Goal: Transaction & Acquisition: Purchase product/service

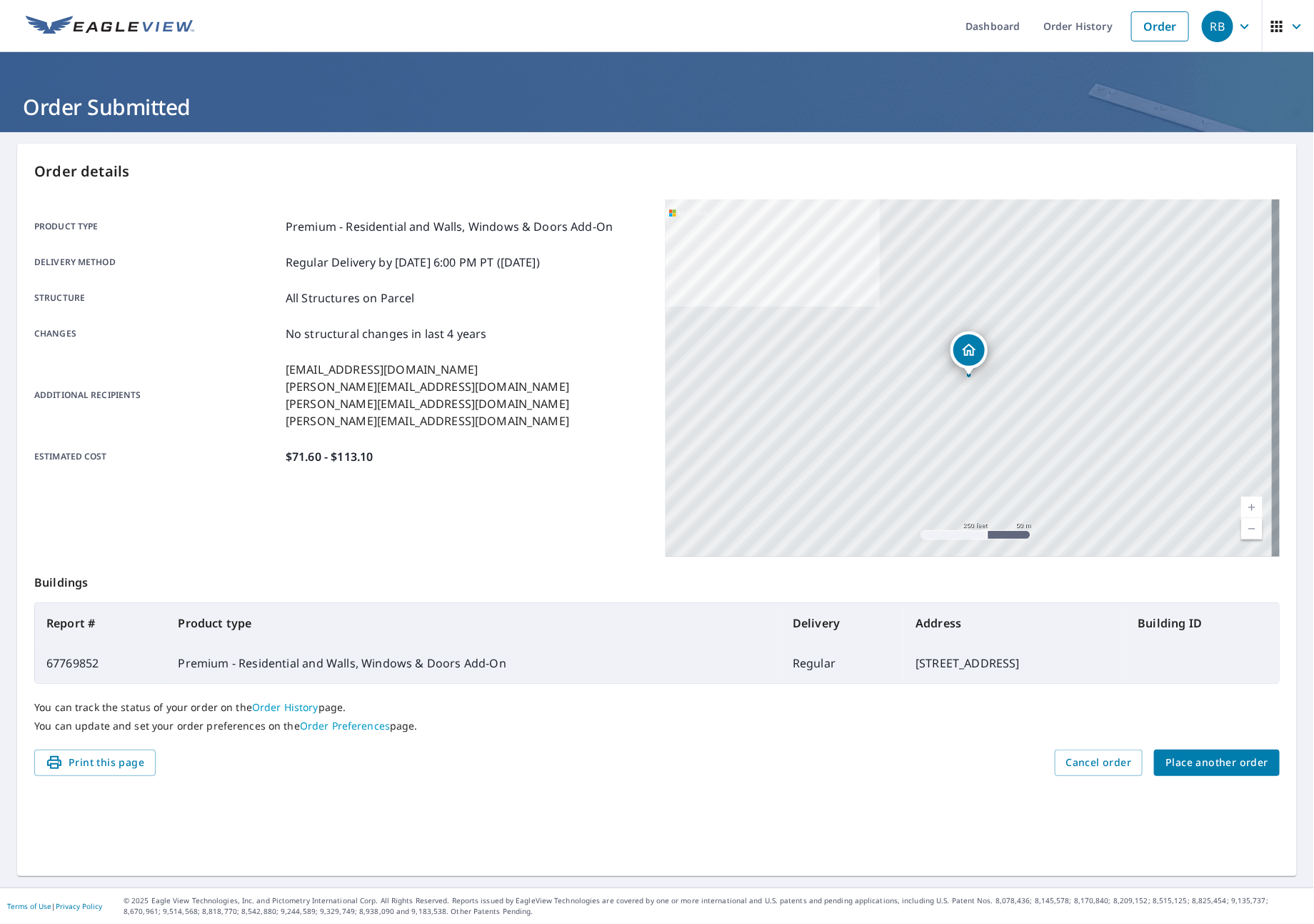
click at [1173, 756] on span "Place another order" at bounding box center [1216, 762] width 103 height 18
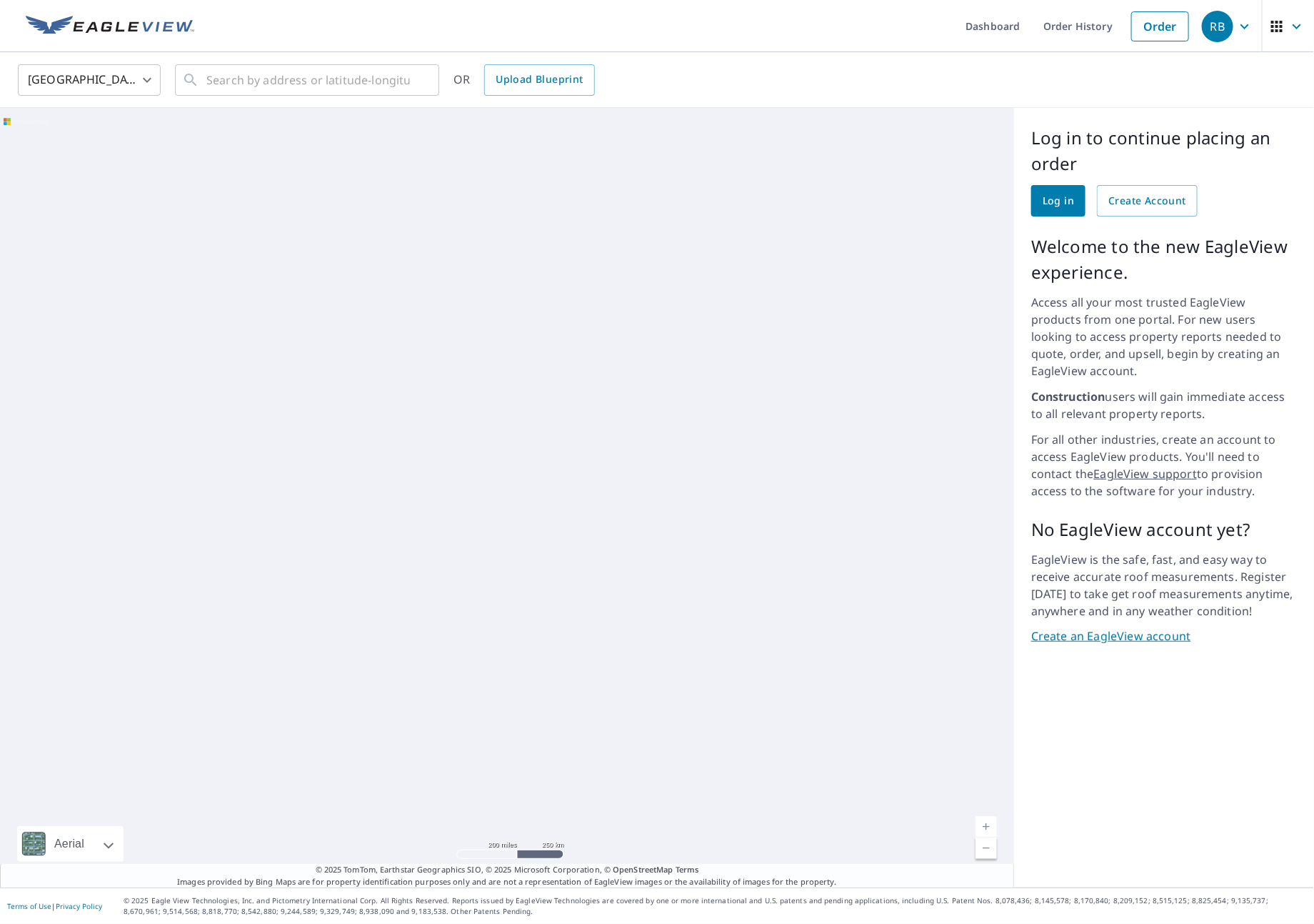
click at [1046, 189] on link "Log in" at bounding box center [1059, 200] width 55 height 31
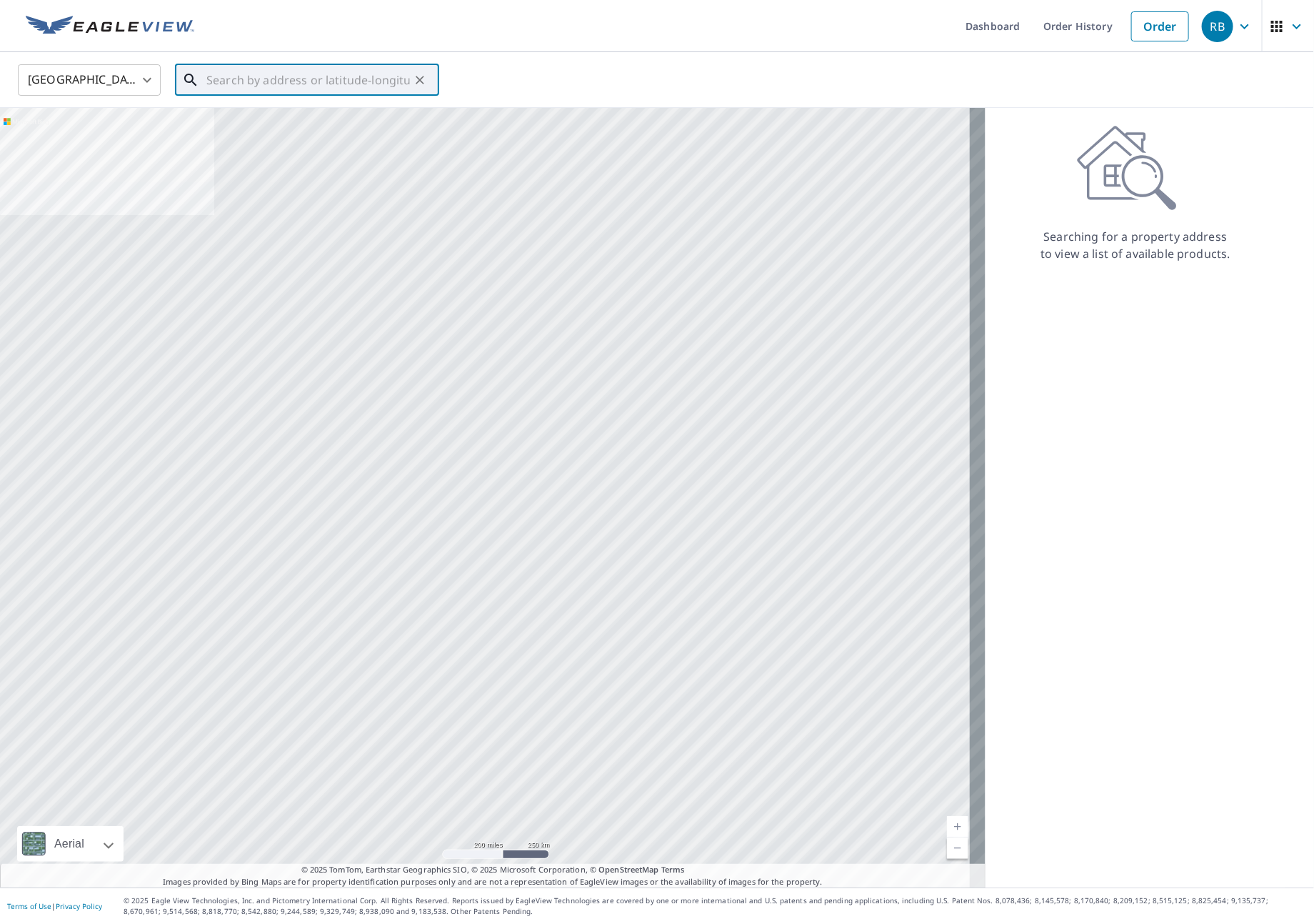
click at [280, 86] on input "text" at bounding box center [308, 79] width 203 height 40
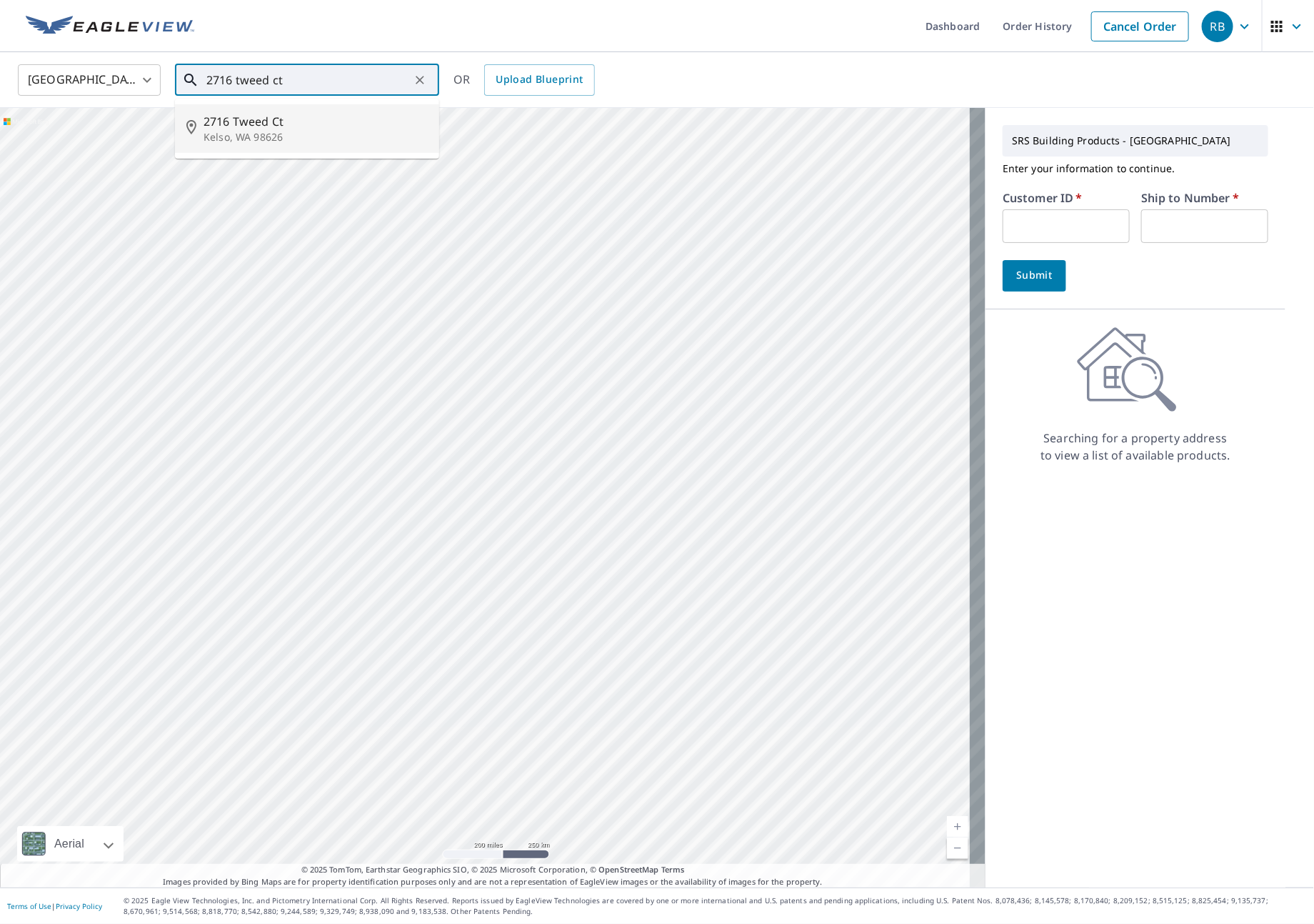
click at [262, 130] on p "Kelso, WA 98626" at bounding box center [316, 137] width 225 height 15
type input "[STREET_ADDRESS]"
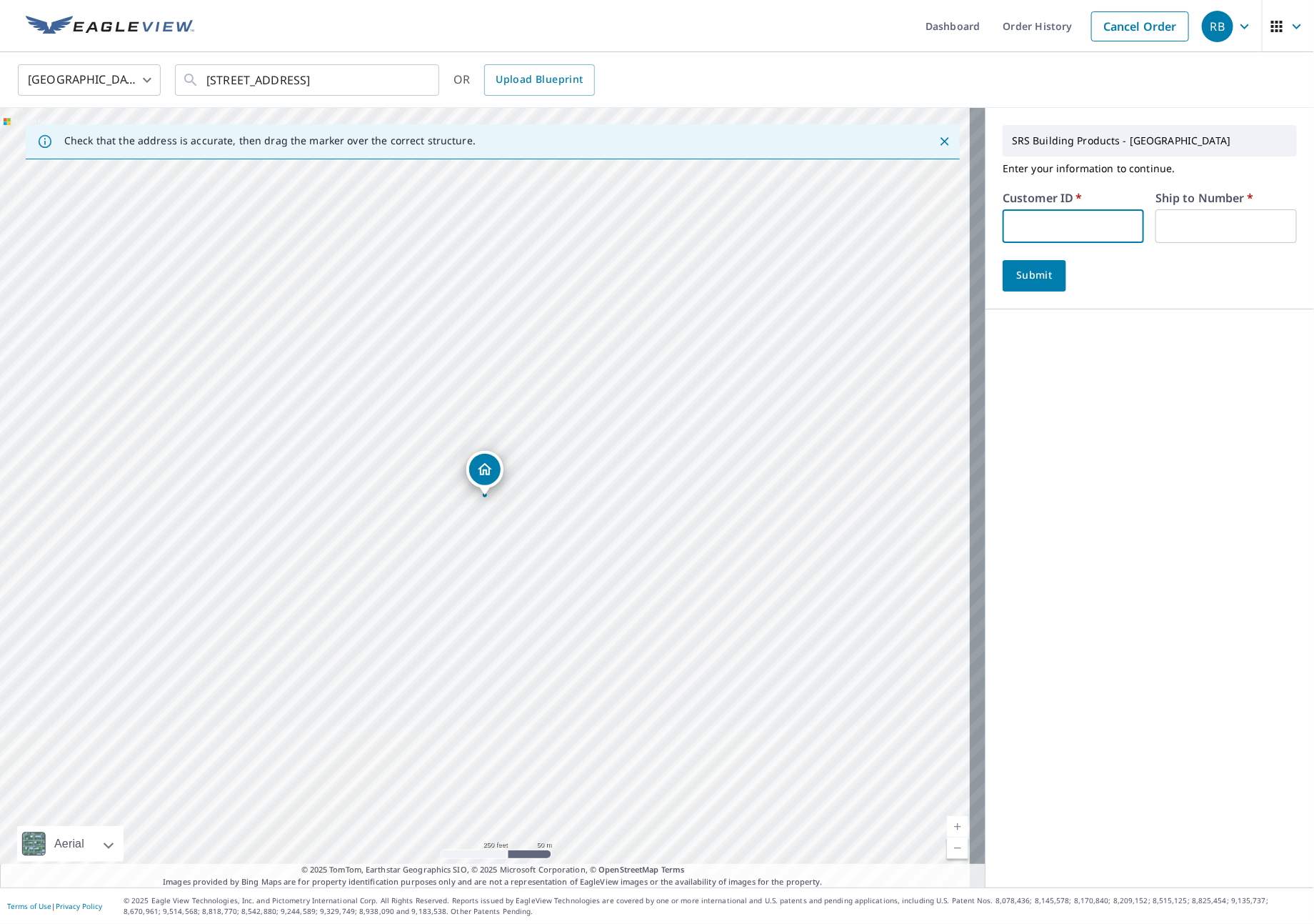
click at [1010, 214] on input "text" at bounding box center [1074, 226] width 142 height 33
type input "IDE324"
type input "1"
click at [1027, 279] on span "Submit" at bounding box center [1035, 275] width 41 height 18
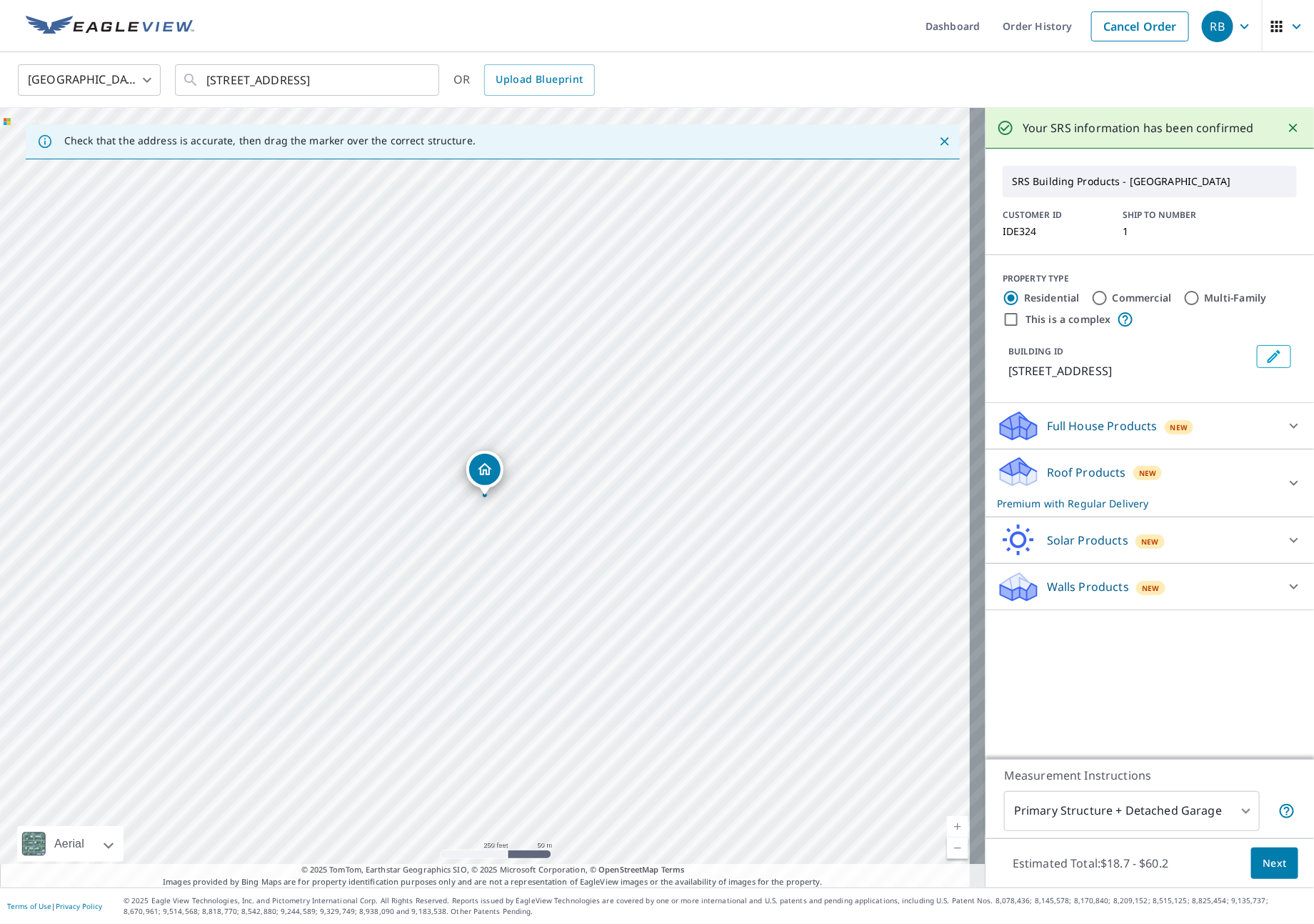
click at [1187, 487] on div "Roof Products New Premium with Regular Delivery" at bounding box center [1137, 483] width 280 height 56
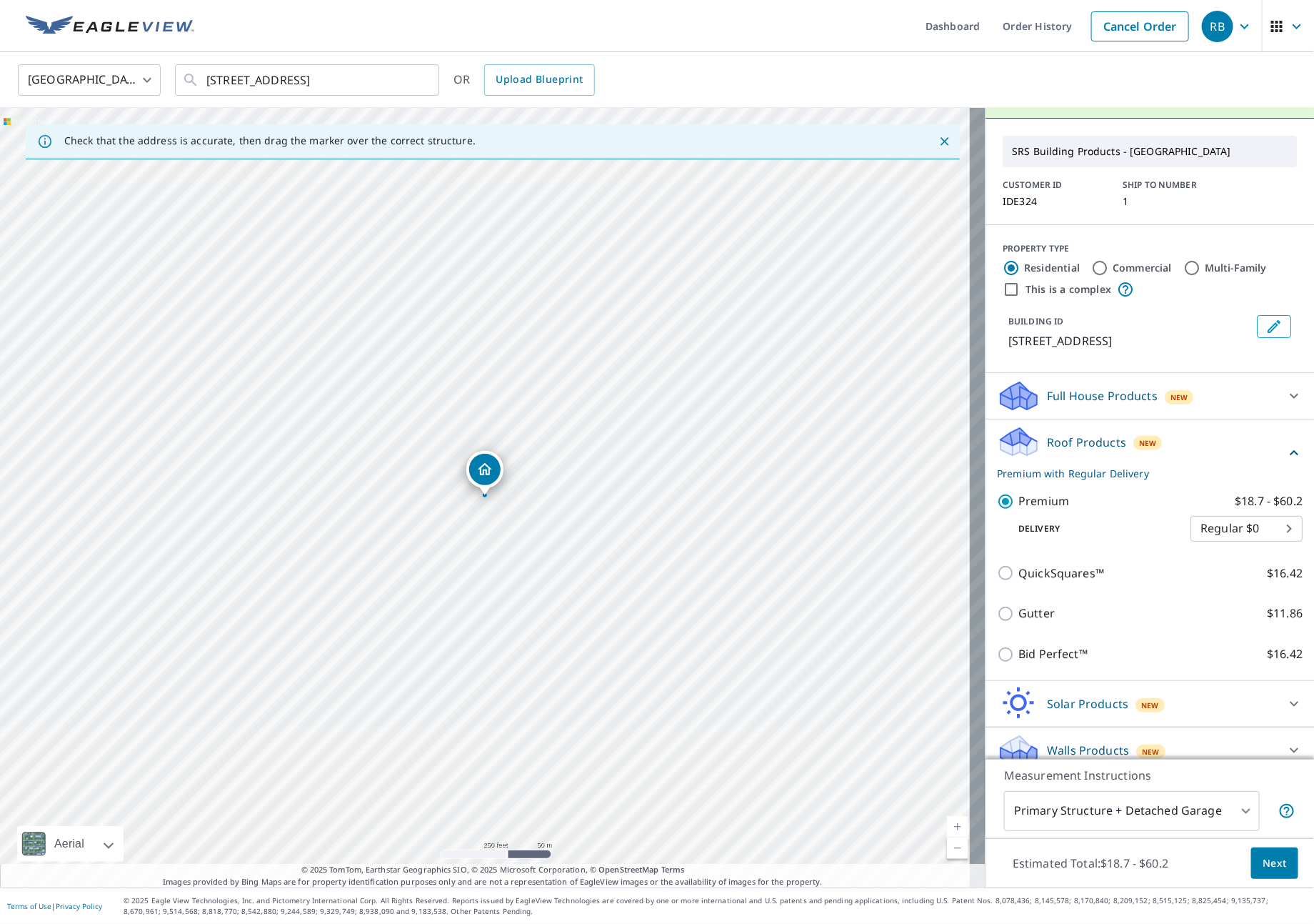
scroll to position [47, 0]
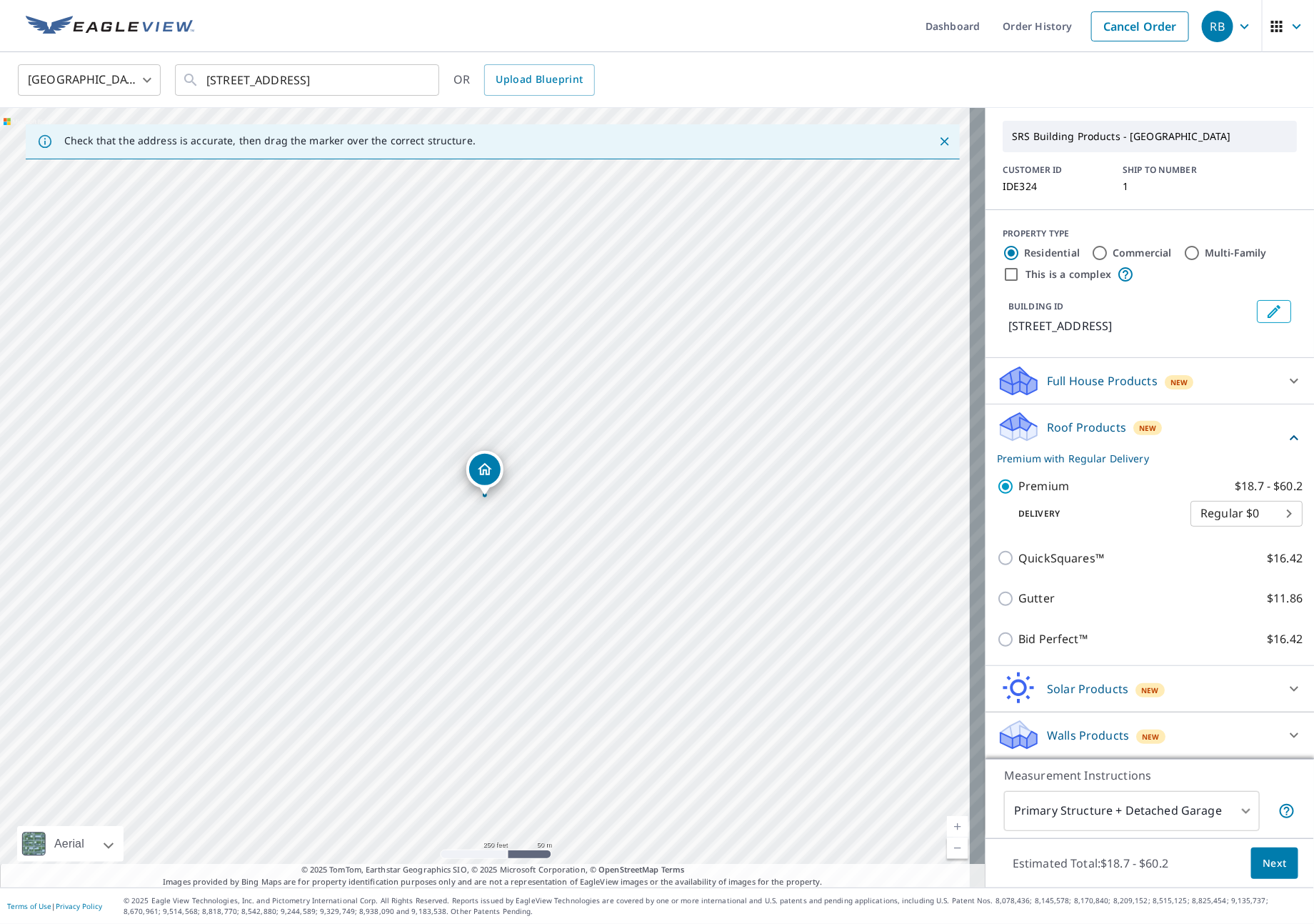
click at [1200, 798] on body "RB RB Dashboard Order History Cancel Order RB [GEOGRAPHIC_DATA] [GEOGRAPHIC_DAT…" at bounding box center [657, 462] width 1314 height 924
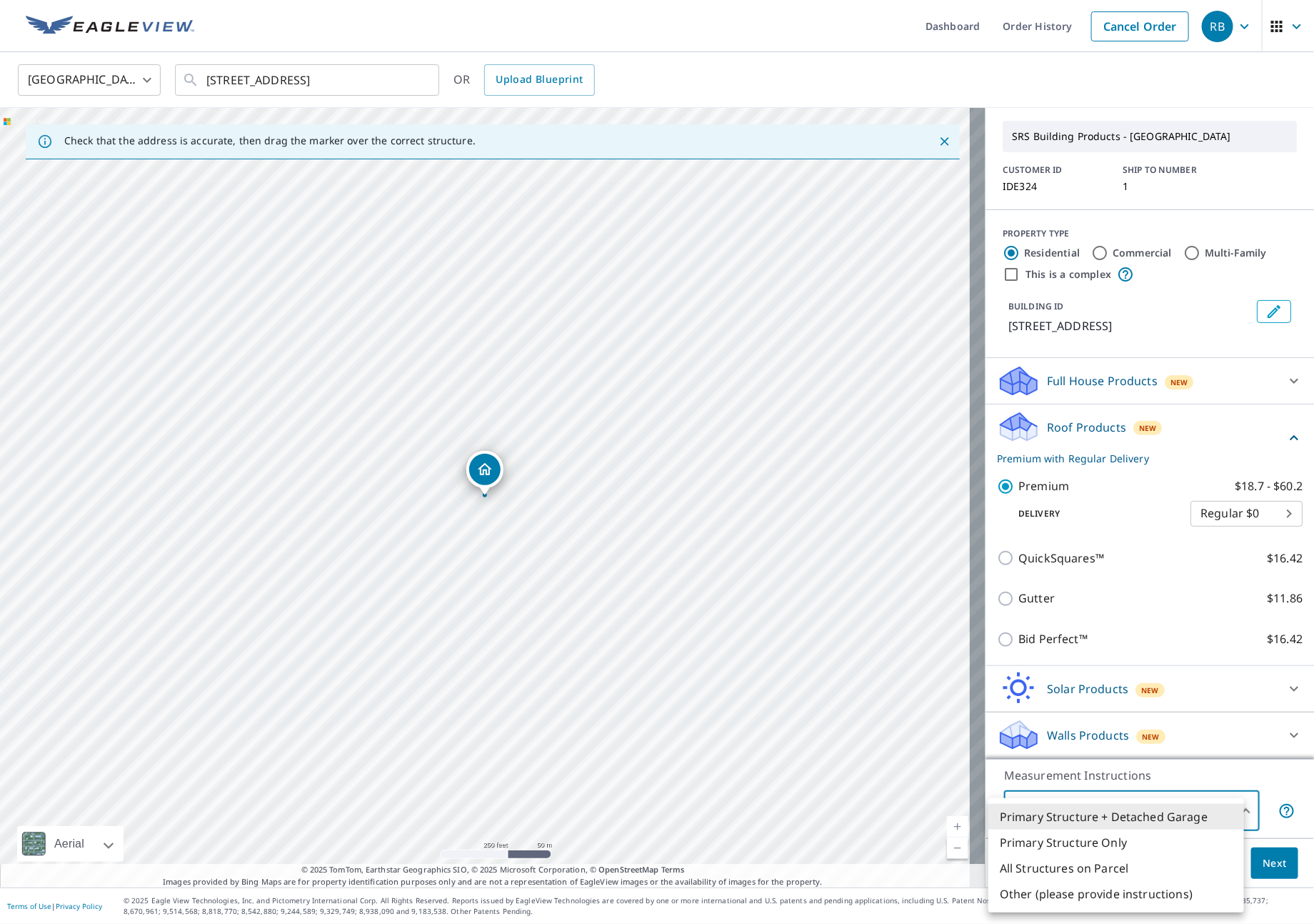
click at [1122, 866] on li "All Structures on Parcel" at bounding box center [1117, 867] width 256 height 25
type input "3"
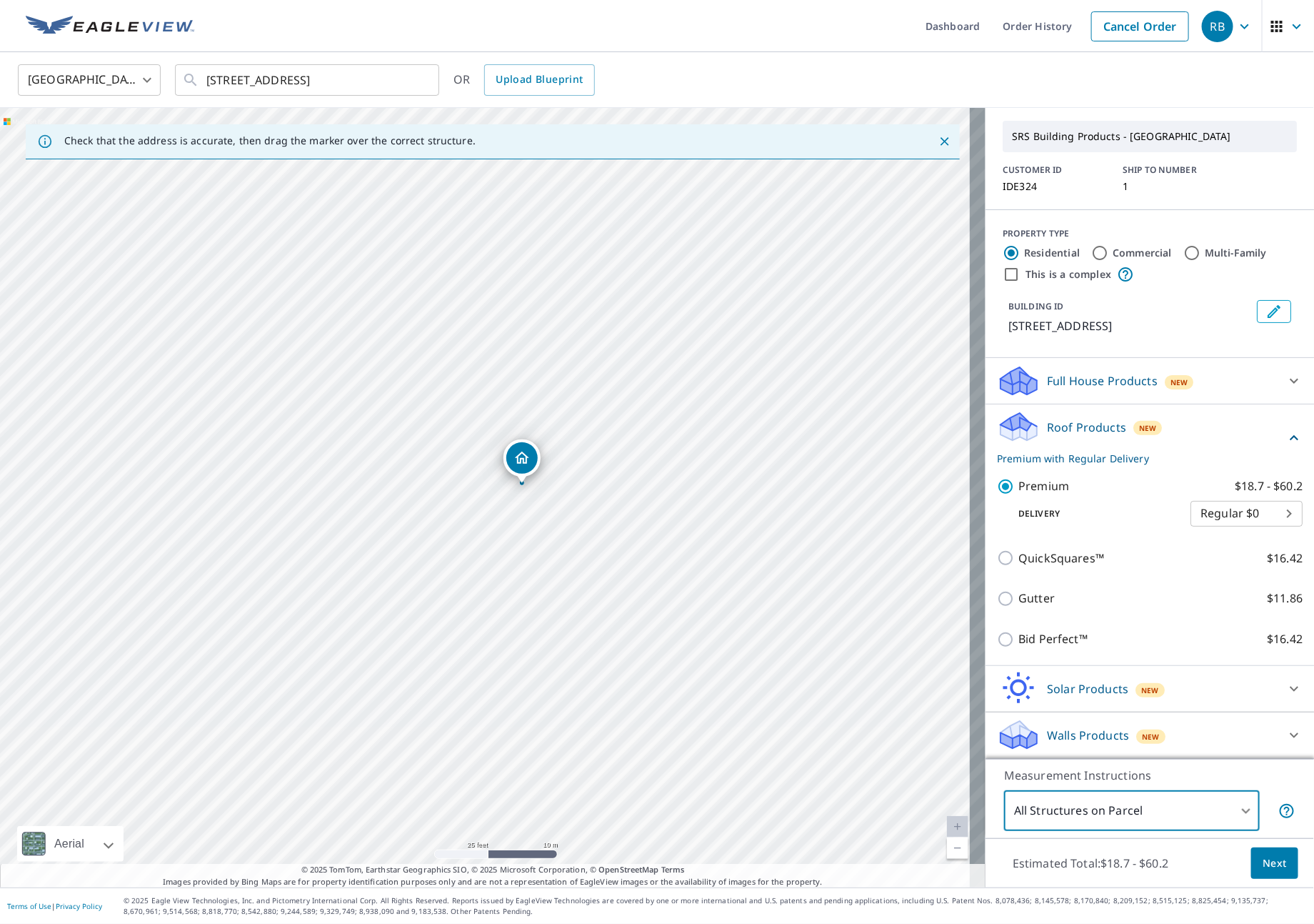
click at [1263, 862] on span "Next" at bounding box center [1275, 863] width 24 height 18
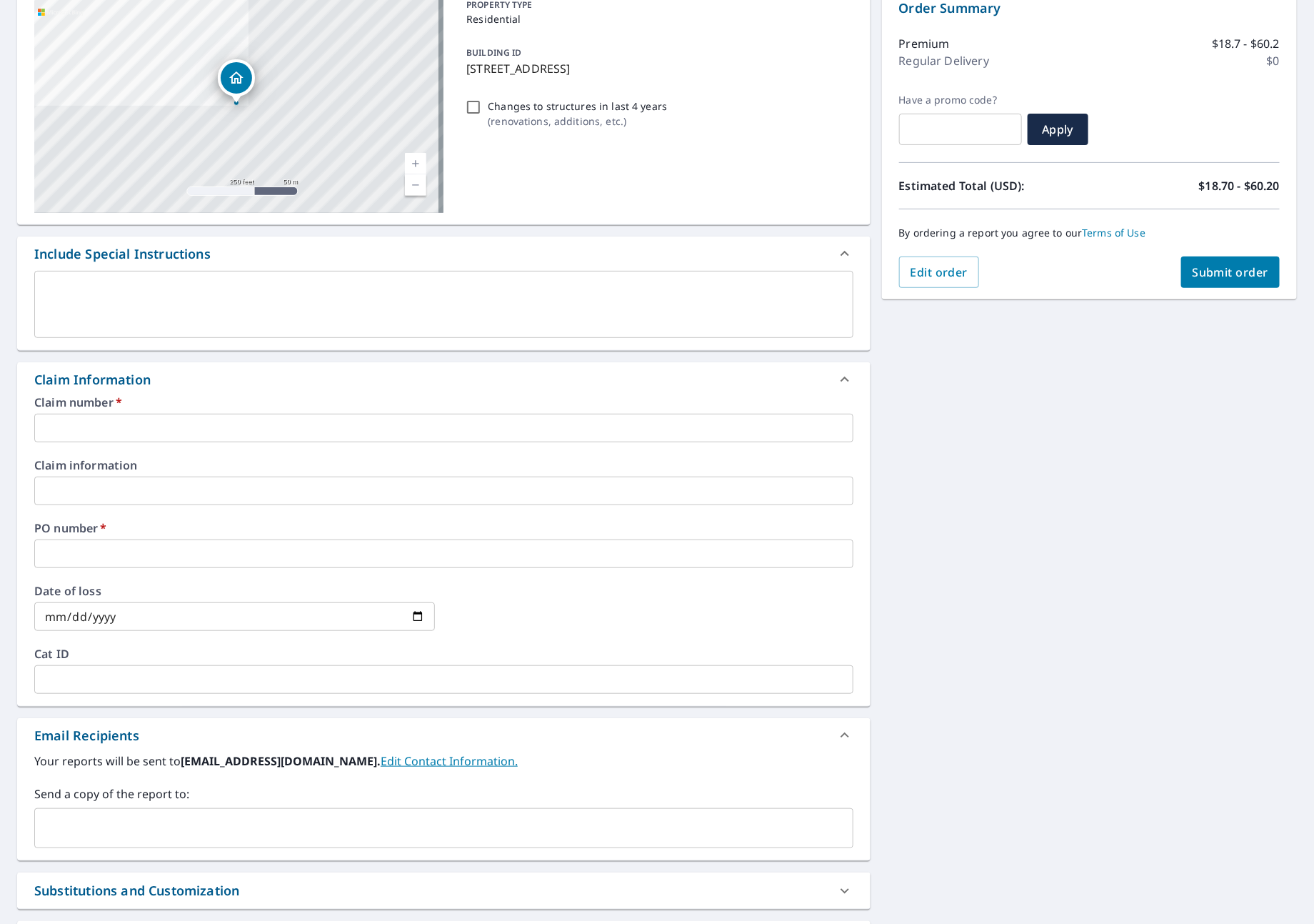
scroll to position [214, 0]
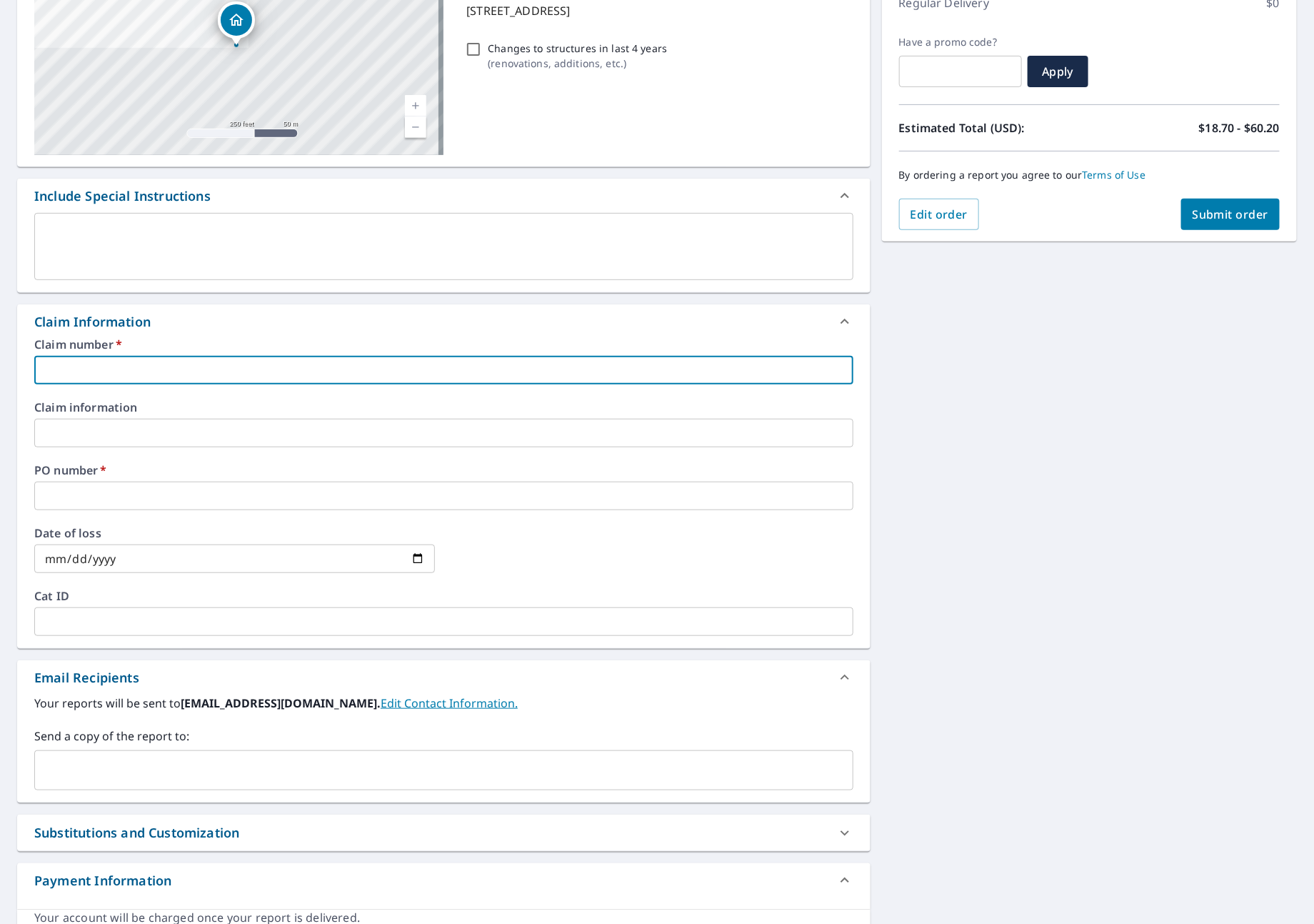
click at [240, 367] on input "text" at bounding box center [444, 369] width 820 height 28
type input "I"
checkbox input "true"
type input "ID"
checkbox input "true"
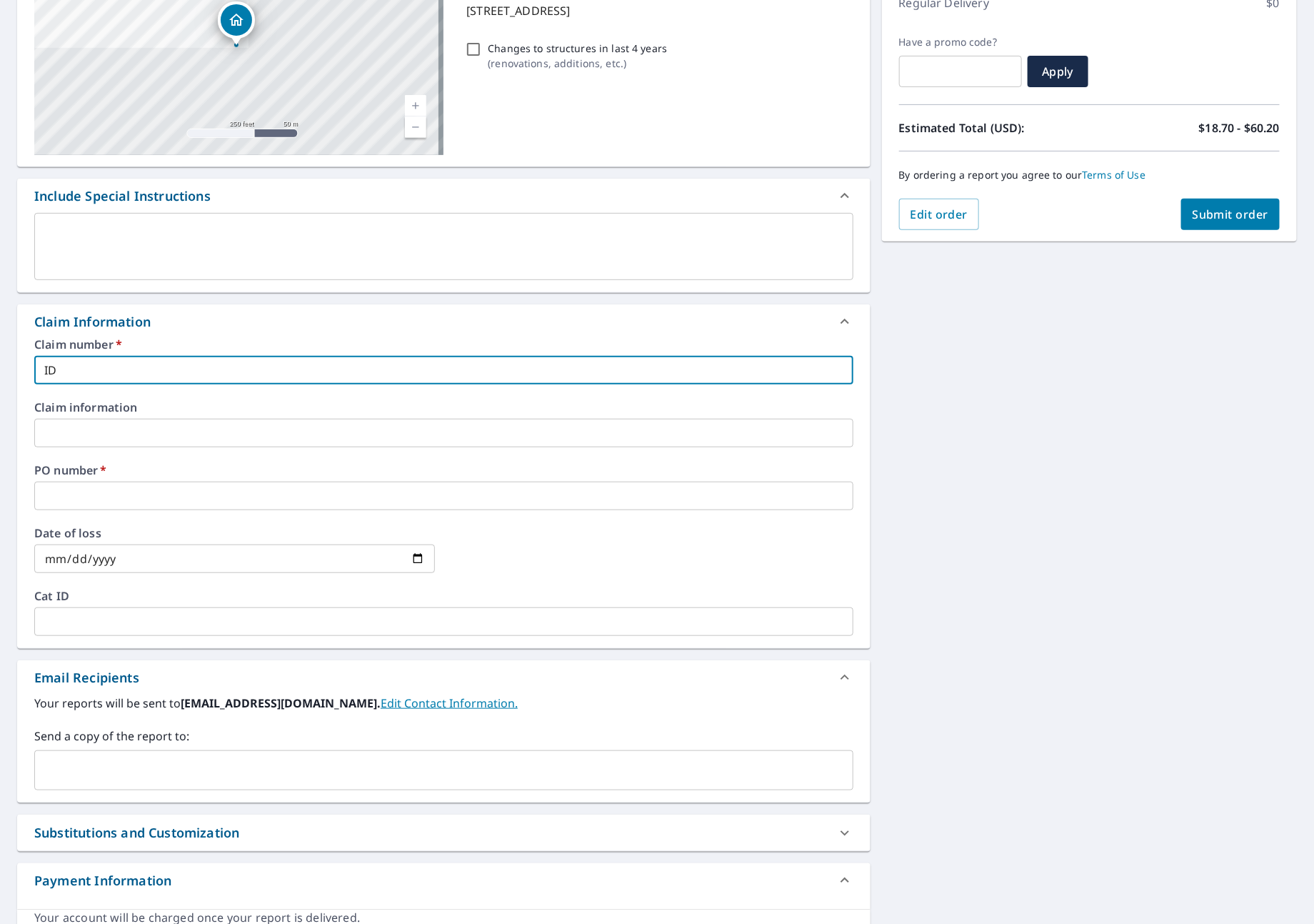
type input "IDE"
checkbox input "true"
type input "IDEA"
checkbox input "true"
type input "IDEAL"
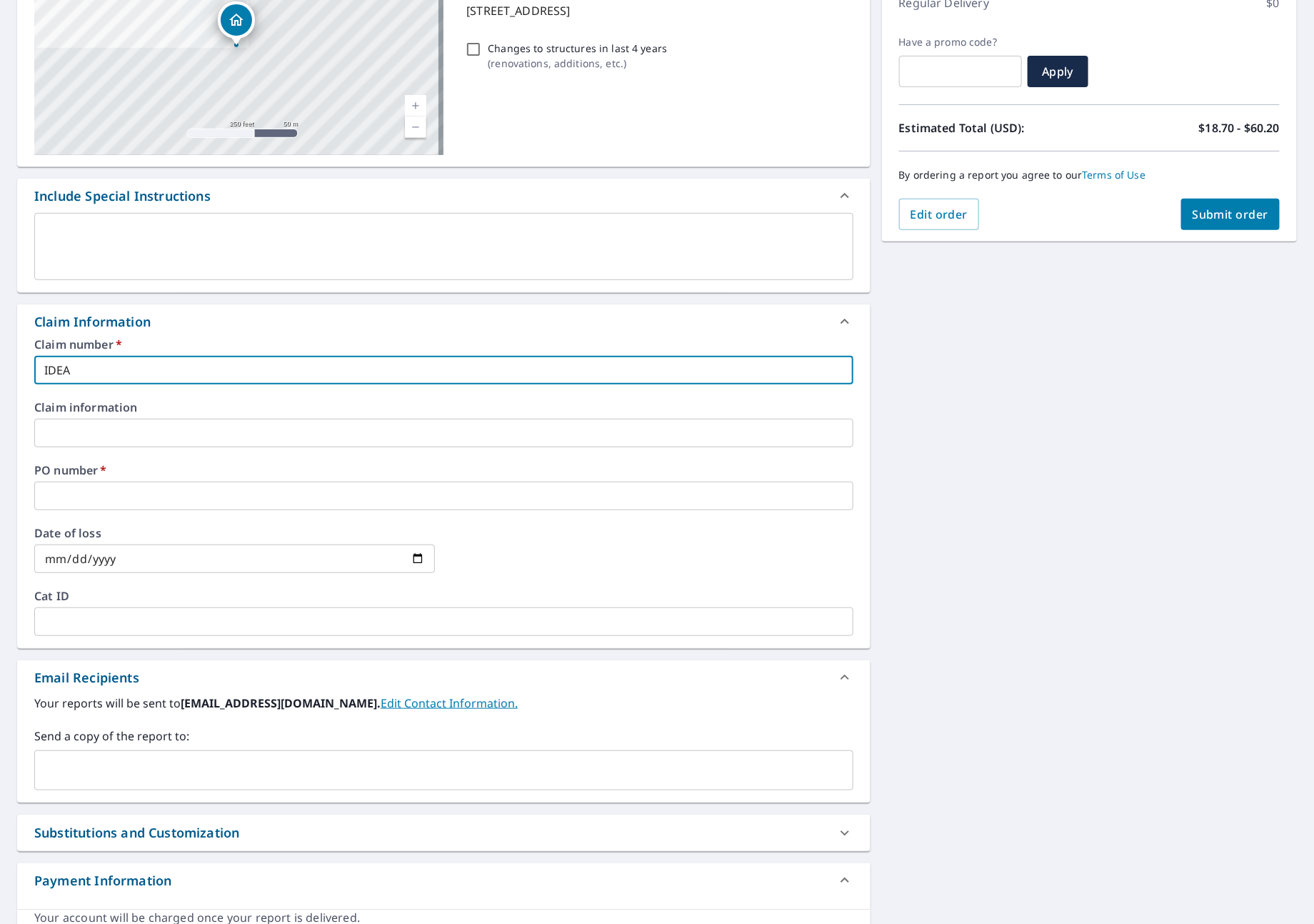
checkbox input "true"
type input "IDEAL"
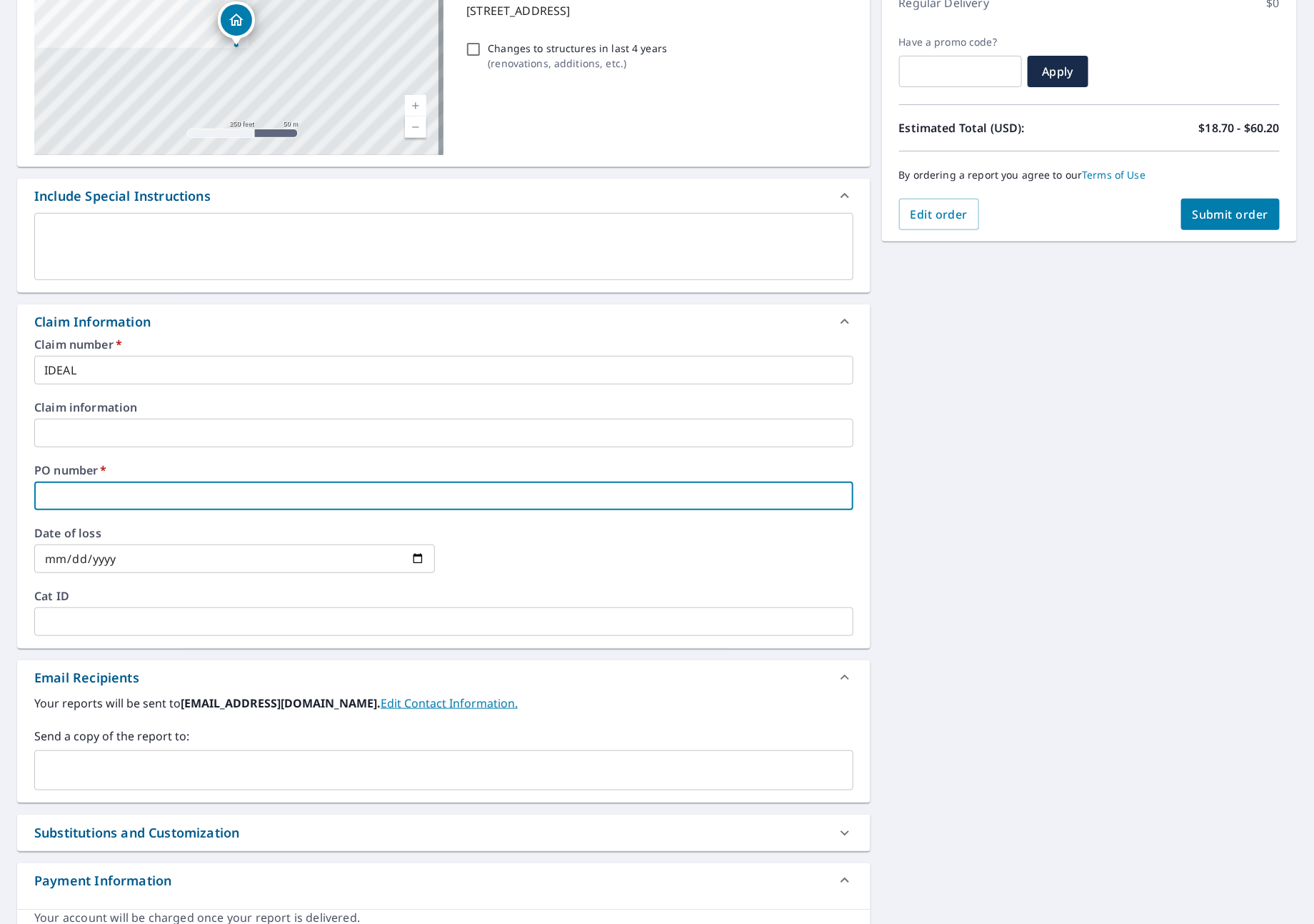
type input "I"
checkbox input "true"
type input "ID"
checkbox input "true"
type input "IDE"
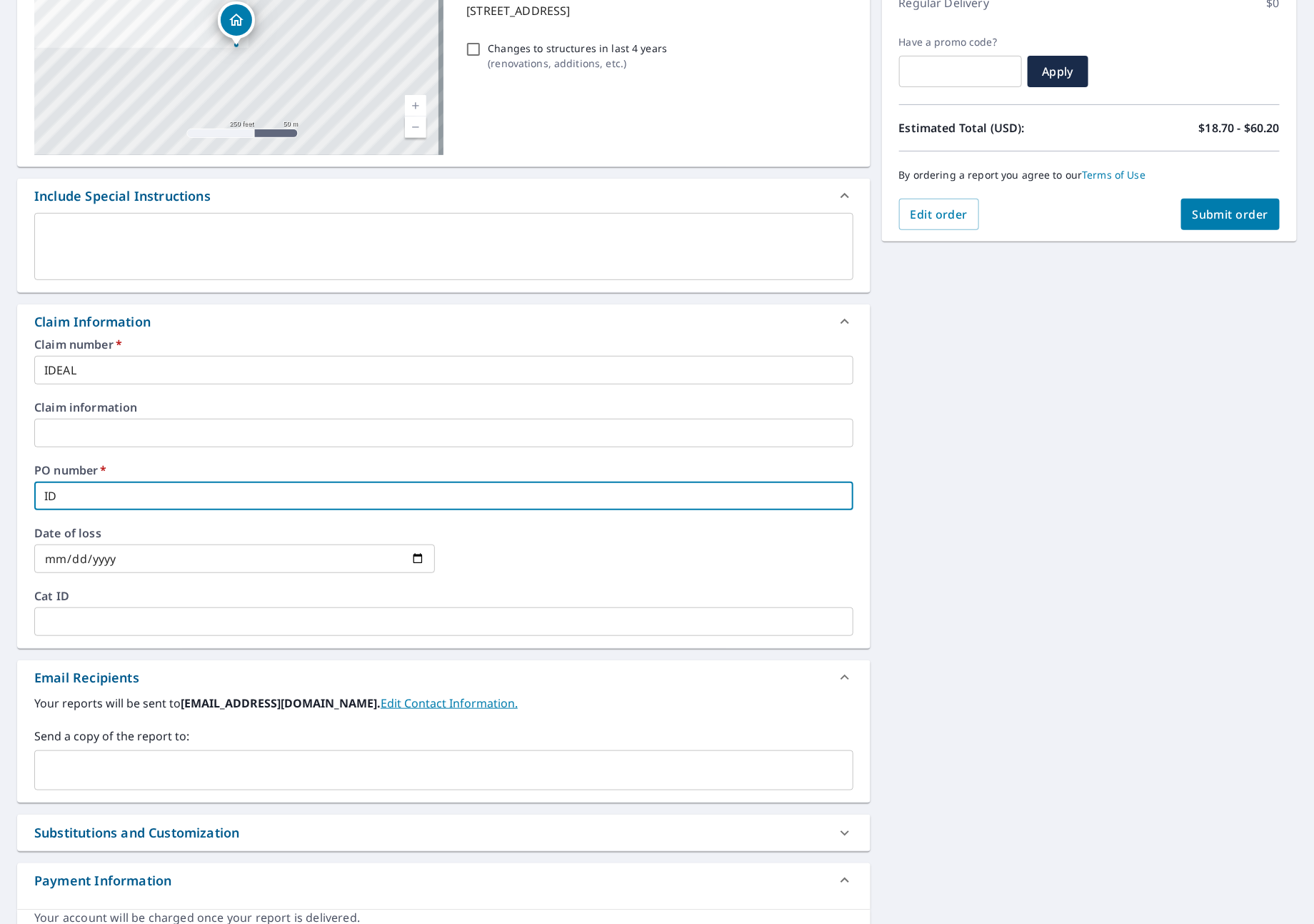
checkbox input "true"
type input "IDEA"
checkbox input "true"
type input "IDEAL"
checkbox input "true"
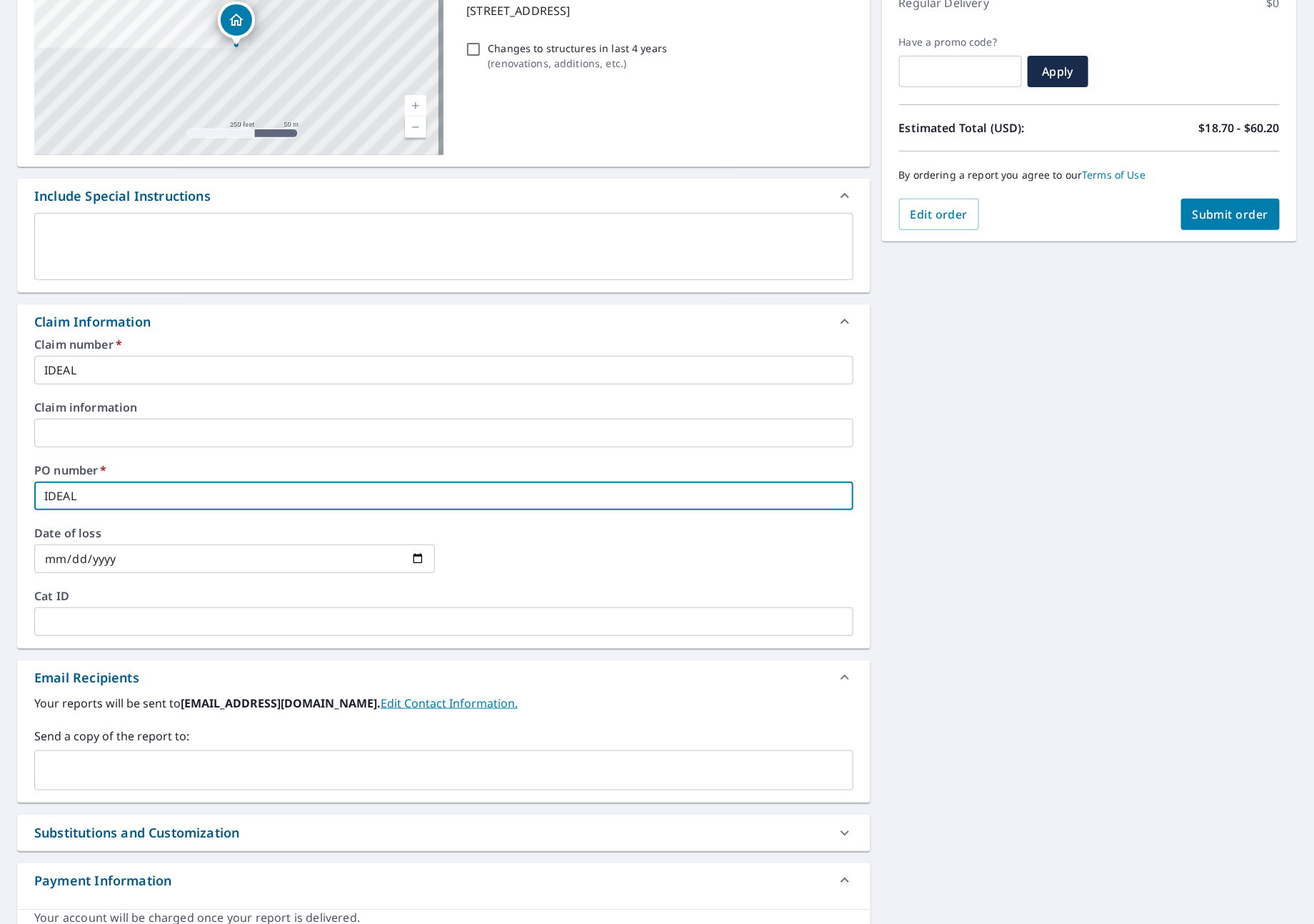
type input "IDEAL"
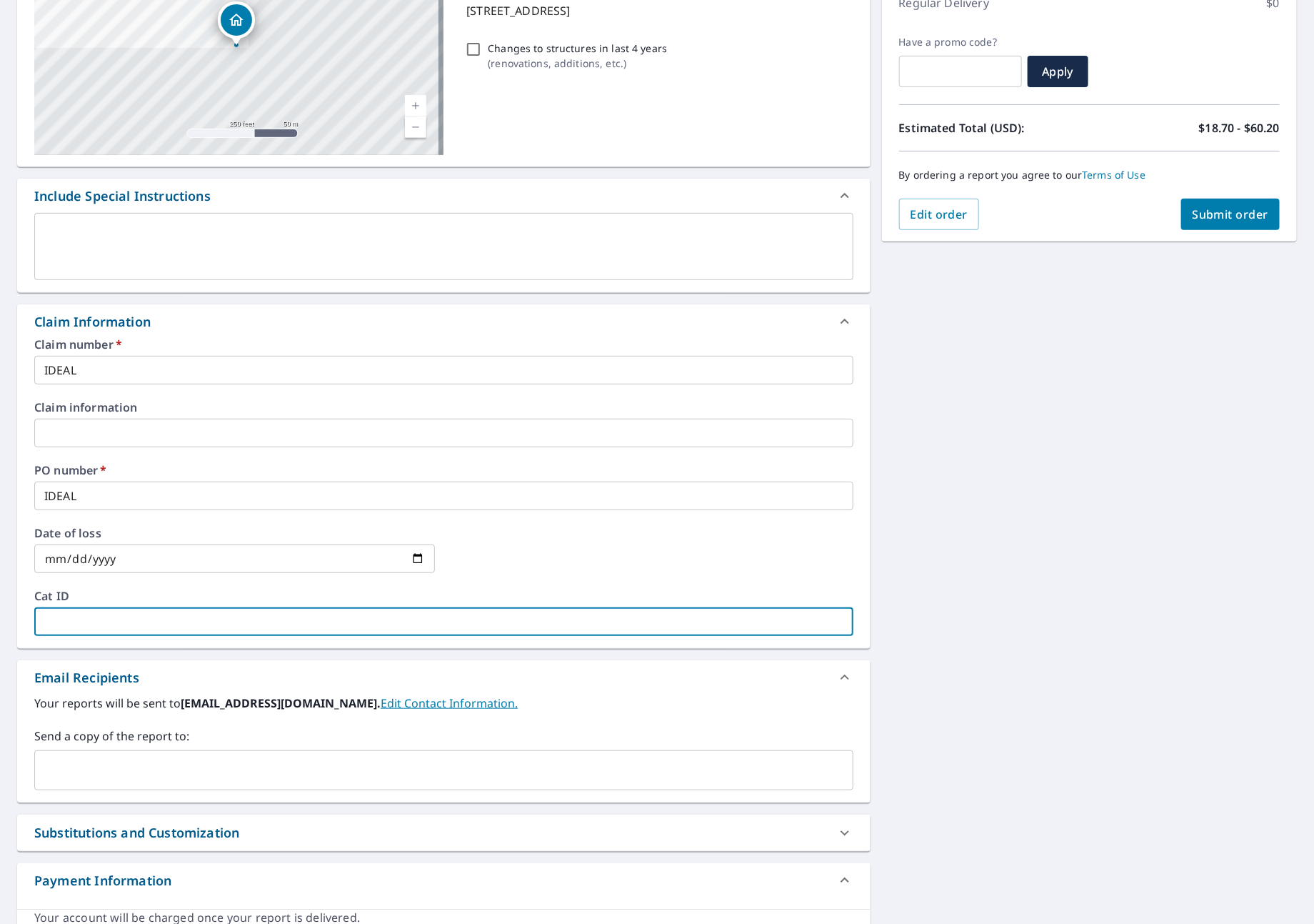
type input "I"
checkbox input "true"
type input "ID"
checkbox input "true"
type input "IDE"
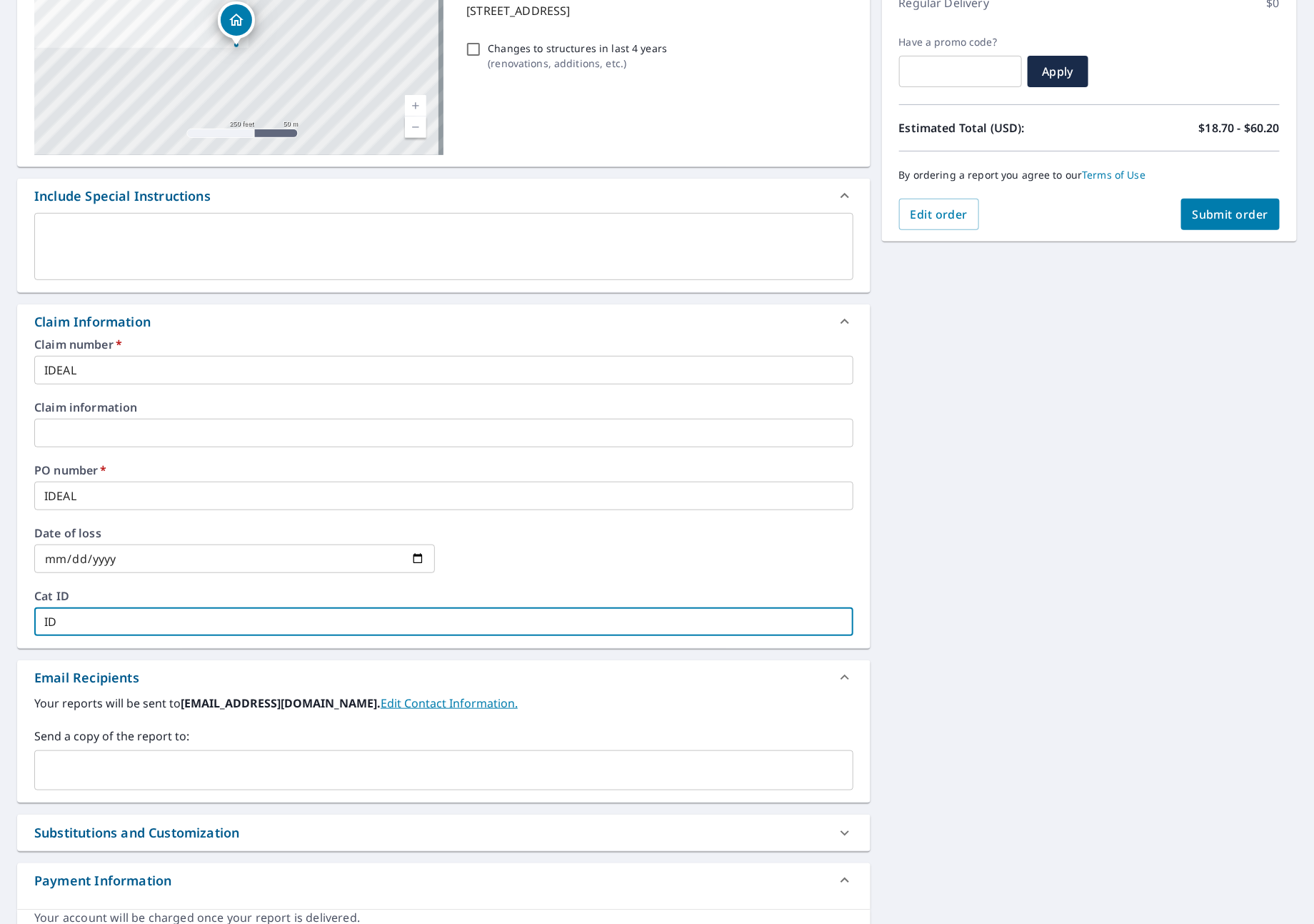
checkbox input "true"
type input "IDEA"
checkbox input "true"
type input "IDEAL"
checkbox input "true"
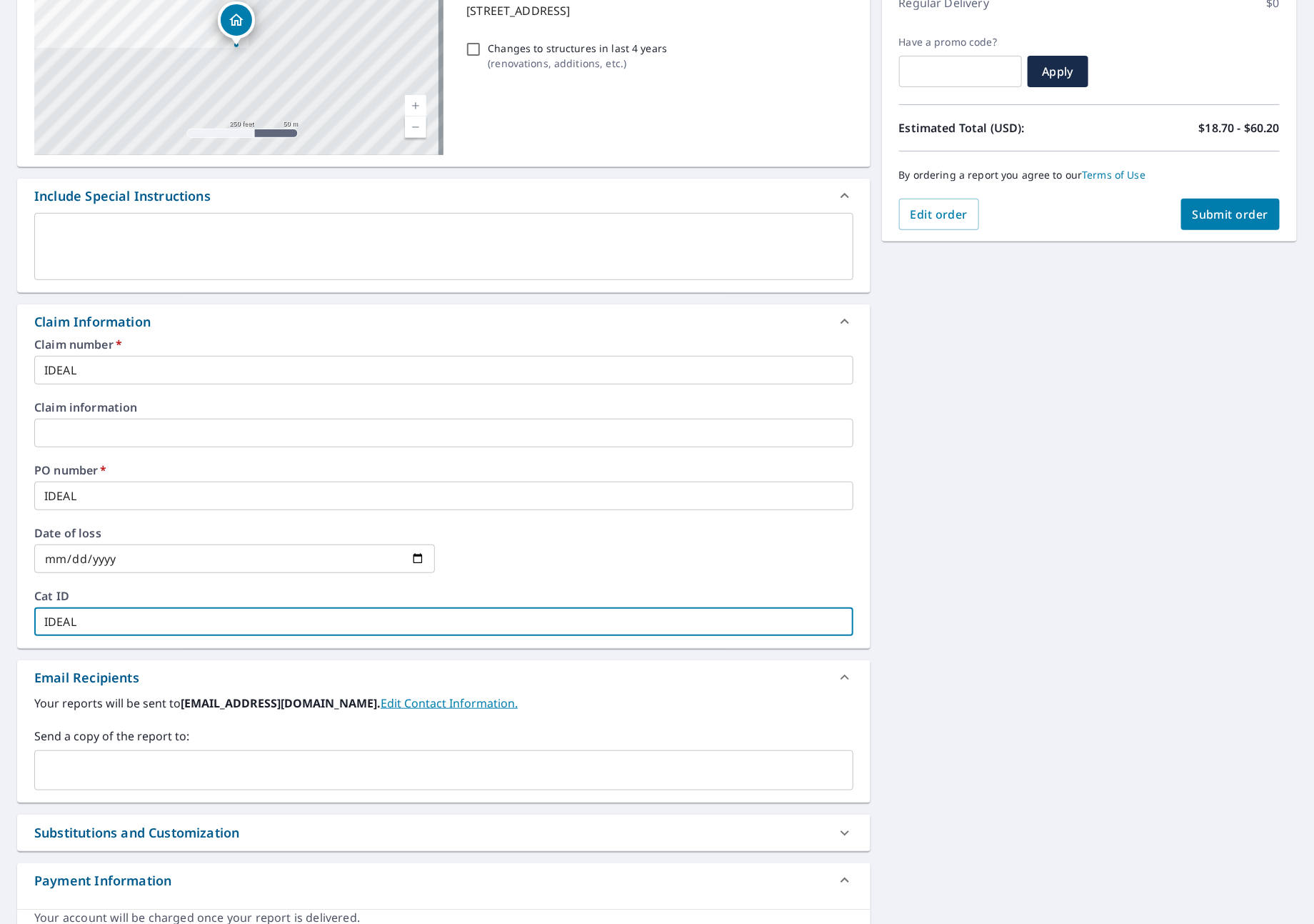
type input "IDEAL"
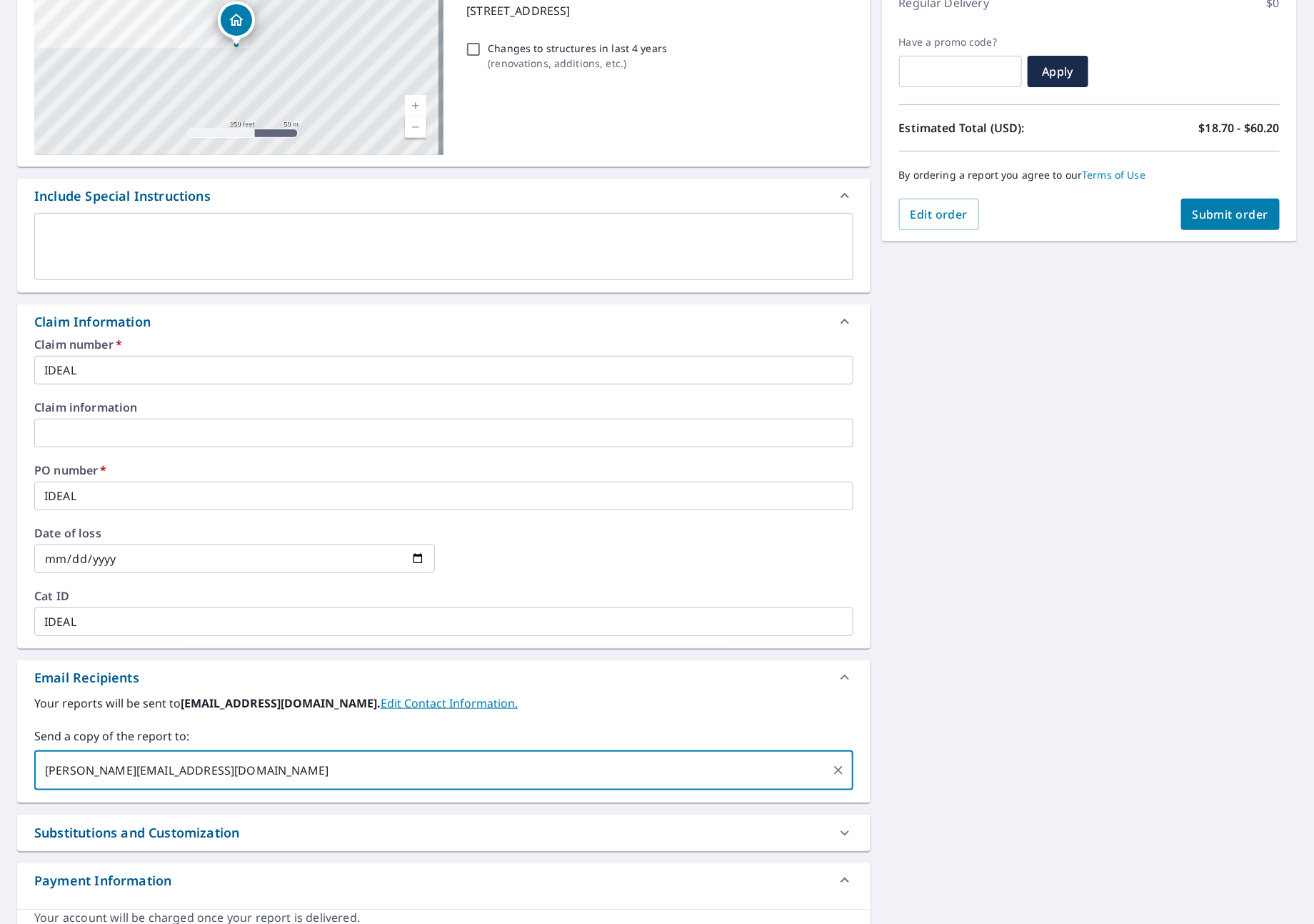
type input "[PERSON_NAME][EMAIL_ADDRESS][DOMAIN_NAME]"
checkbox input "true"
type input "[PERSON_NAME][EMAIL_ADDRESS][DOMAIN_NAME]"
checkbox input "true"
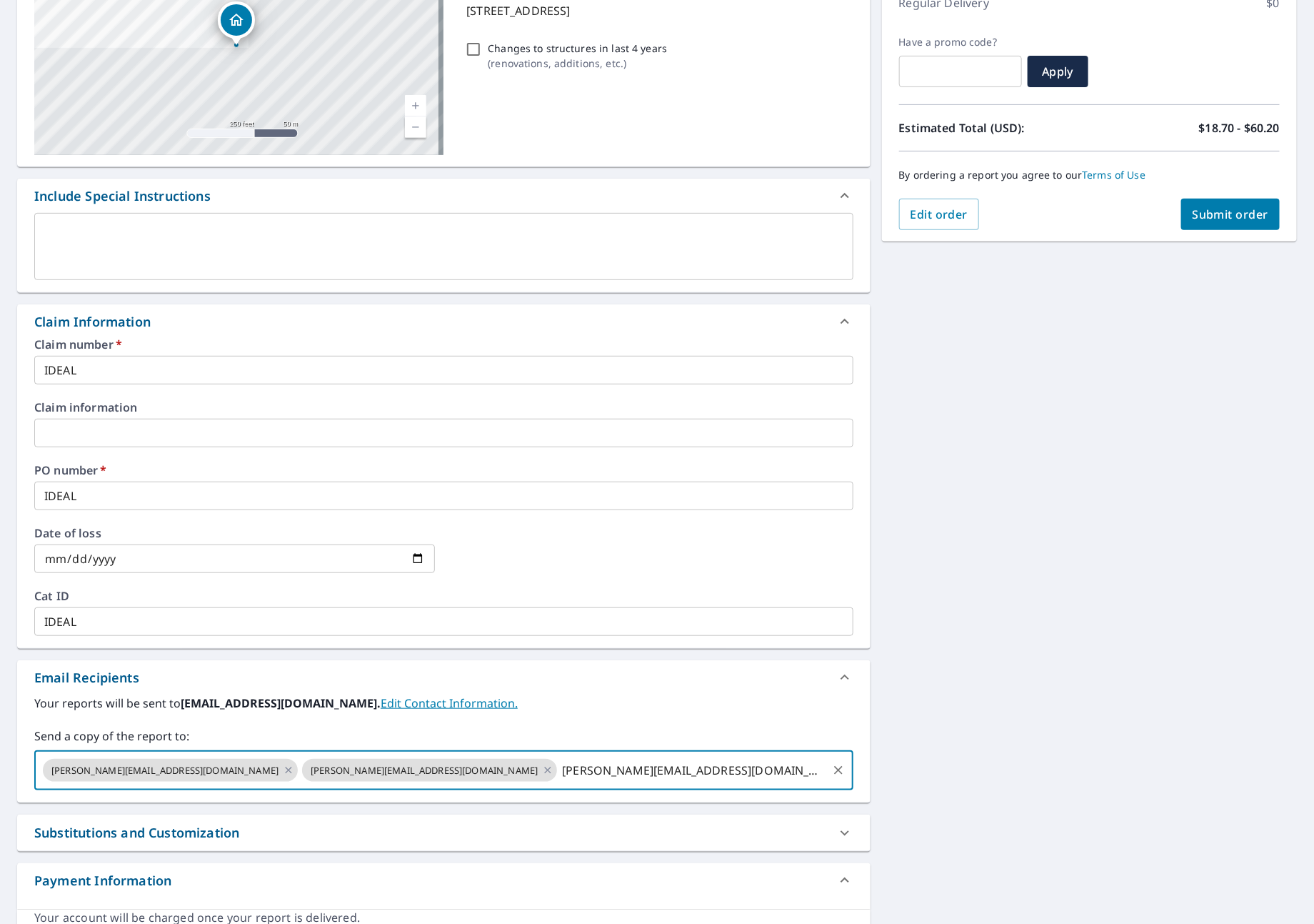
type input "[PERSON_NAME][EMAIL_ADDRESS][DOMAIN_NAME]"
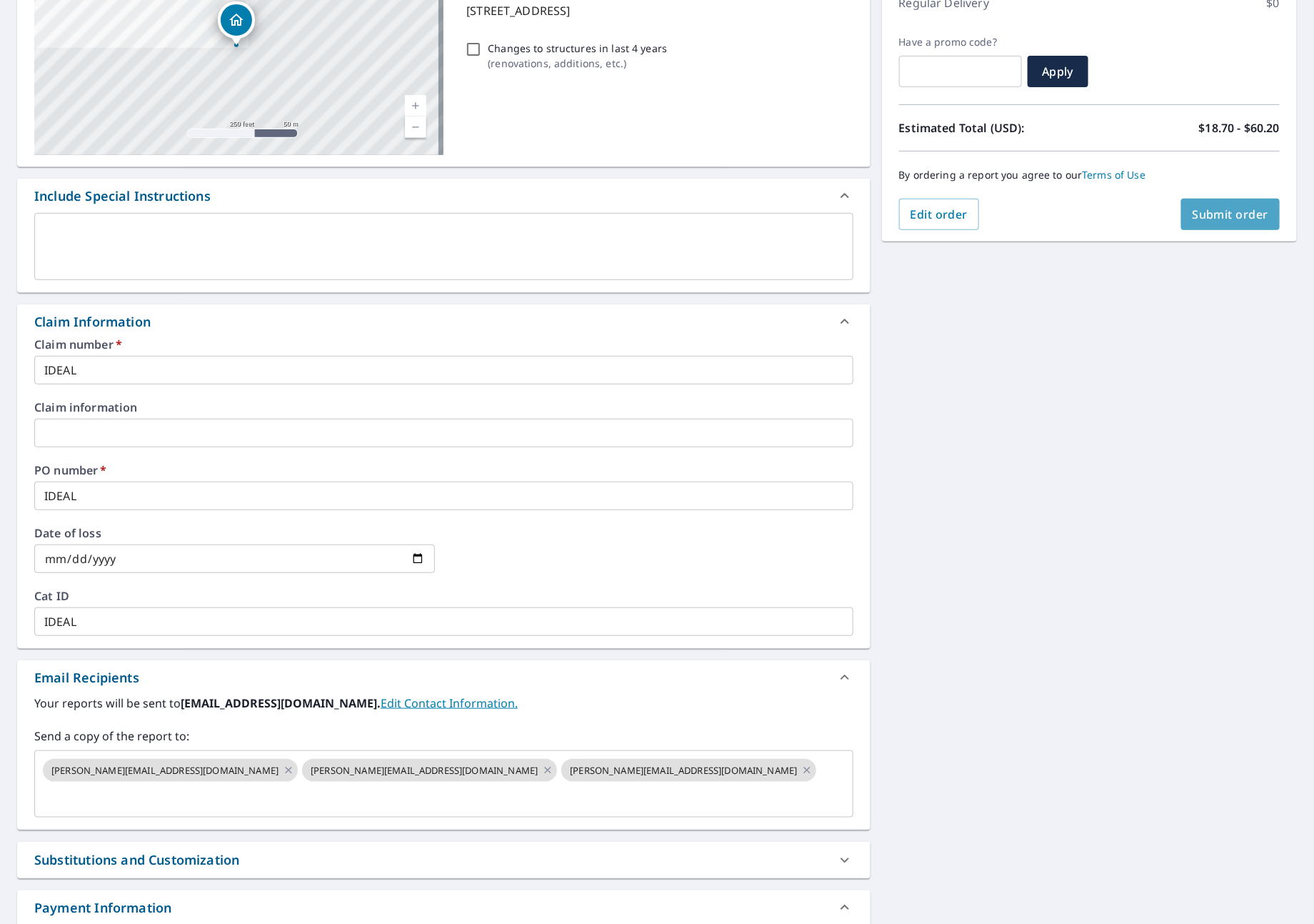
click at [1218, 208] on span "Submit order" at bounding box center [1231, 214] width 76 height 16
checkbox input "true"
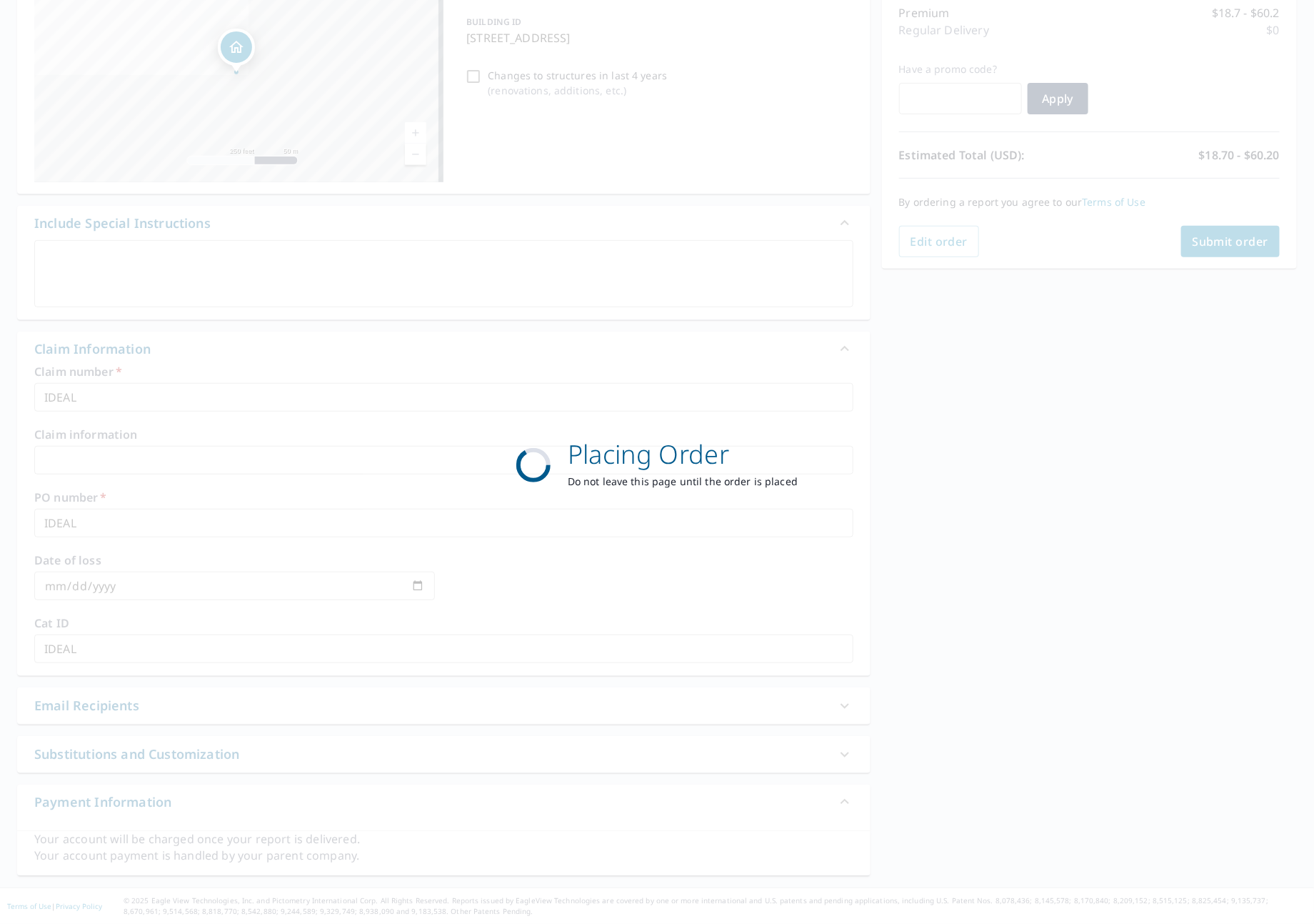
scroll to position [189, 0]
